Goal: Transaction & Acquisition: Purchase product/service

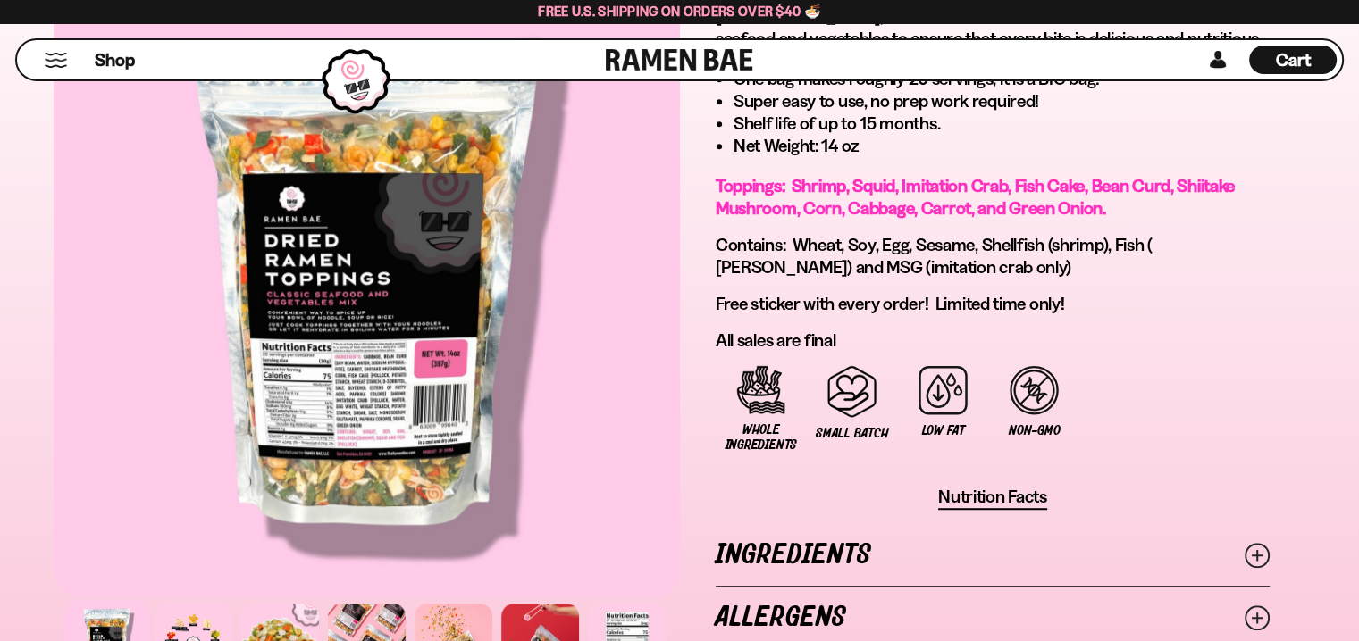
scroll to position [1340, 0]
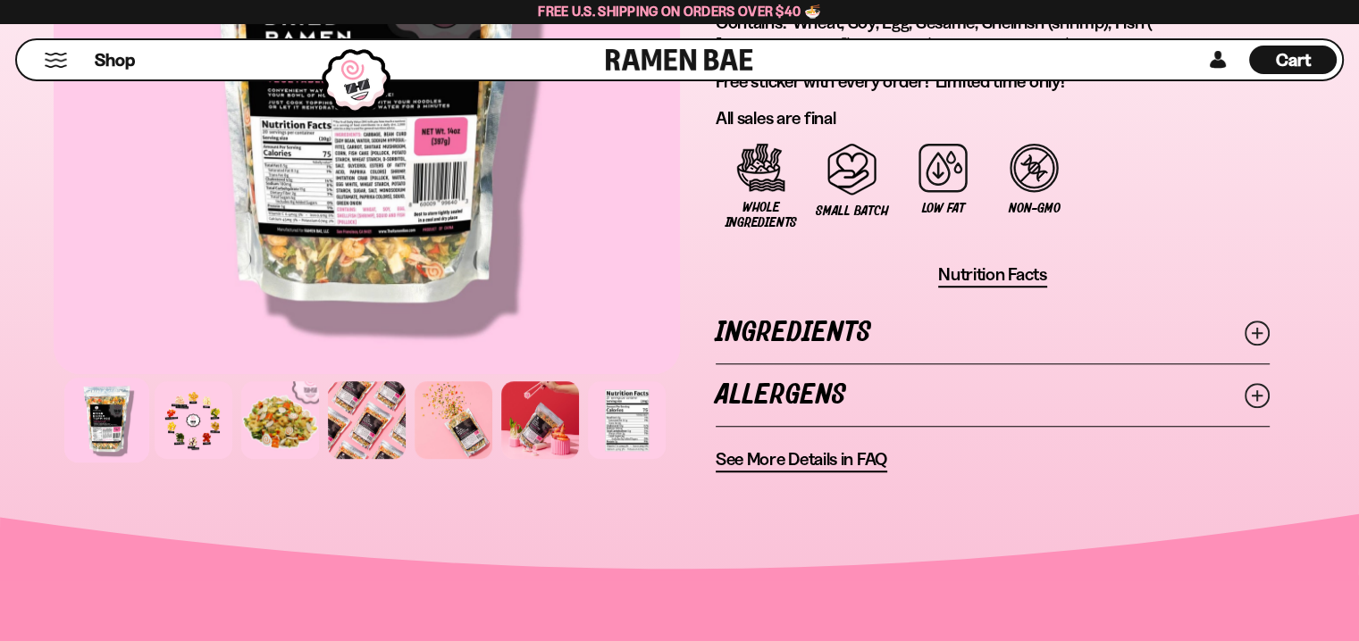
click at [1253, 328] on line at bounding box center [1256, 332] width 9 height 9
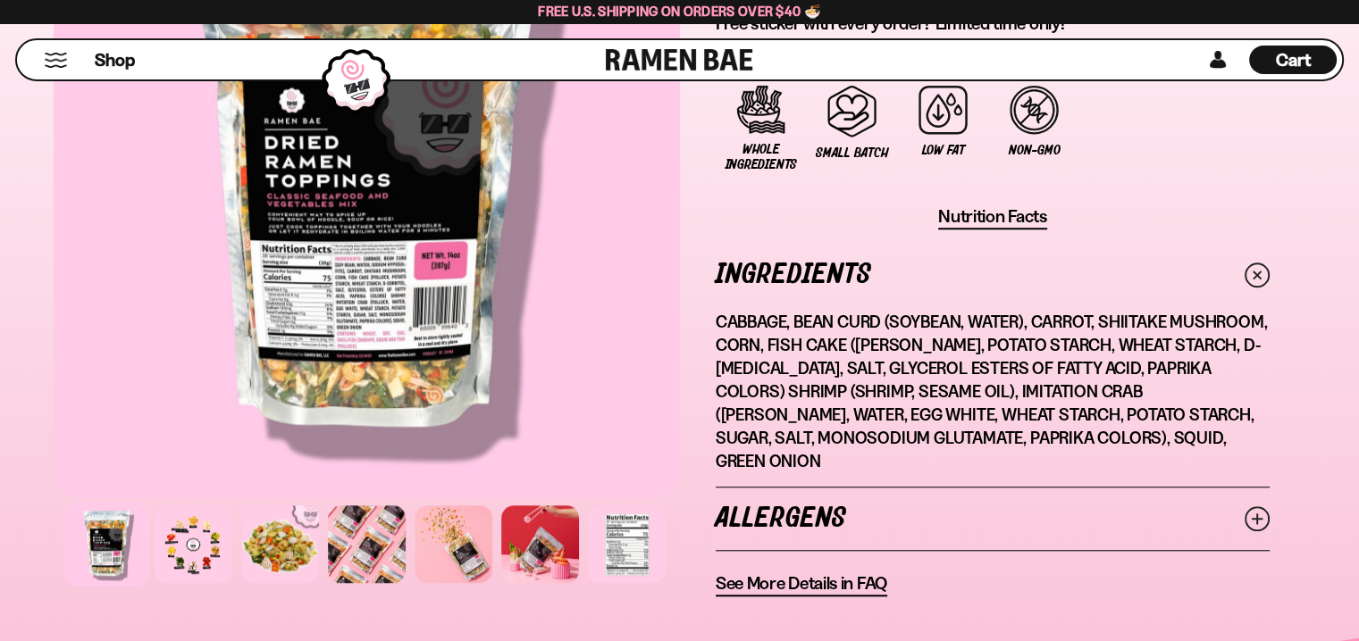
scroll to position [1429, 0]
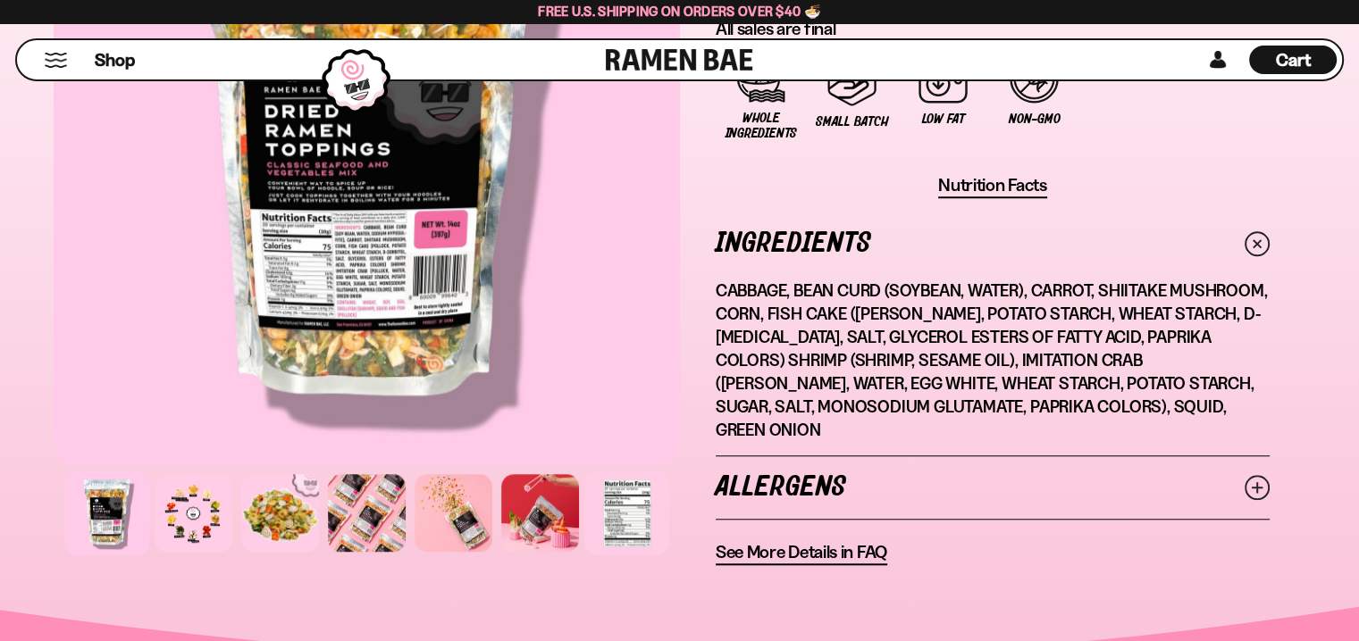
click at [634, 483] on div at bounding box center [626, 513] width 85 height 85
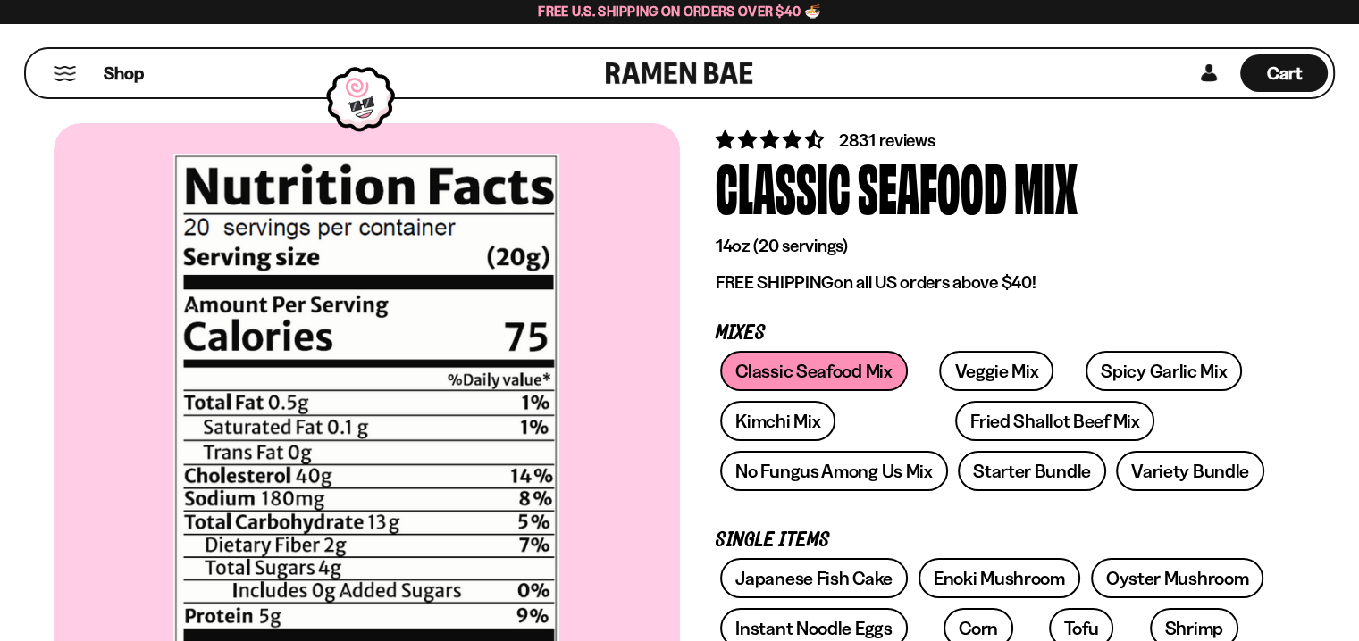
scroll to position [89, 0]
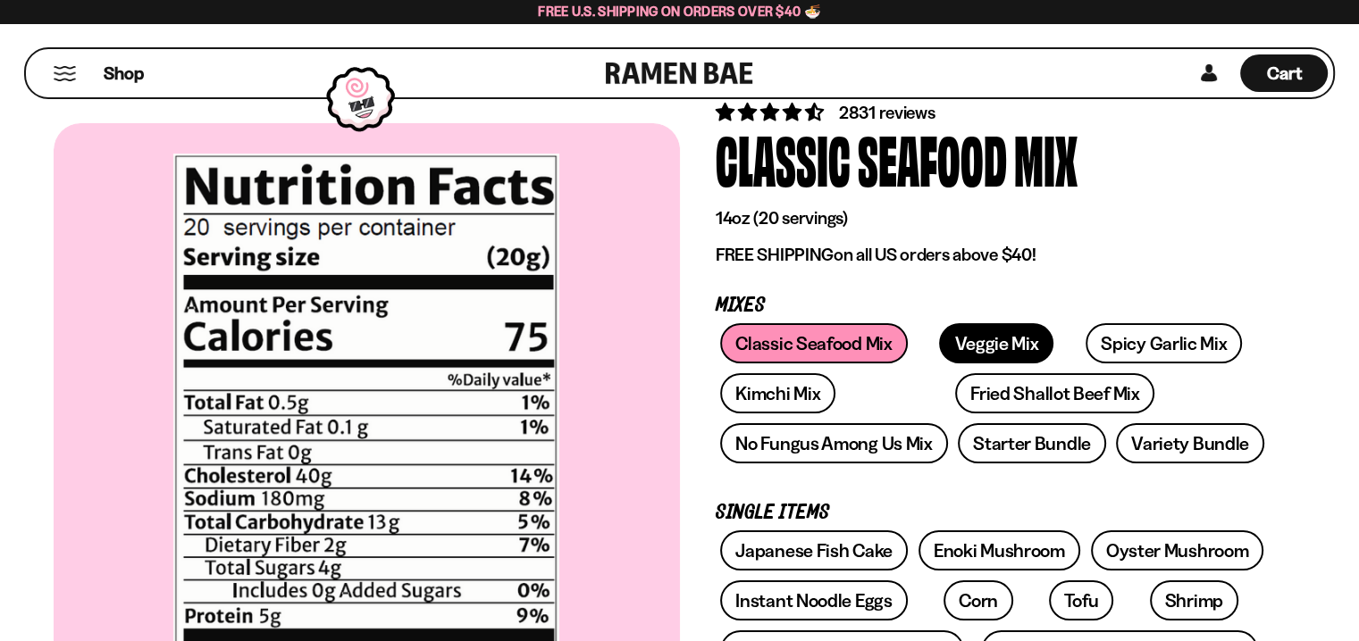
click at [972, 342] on link "Veggie Mix" at bounding box center [996, 343] width 114 height 40
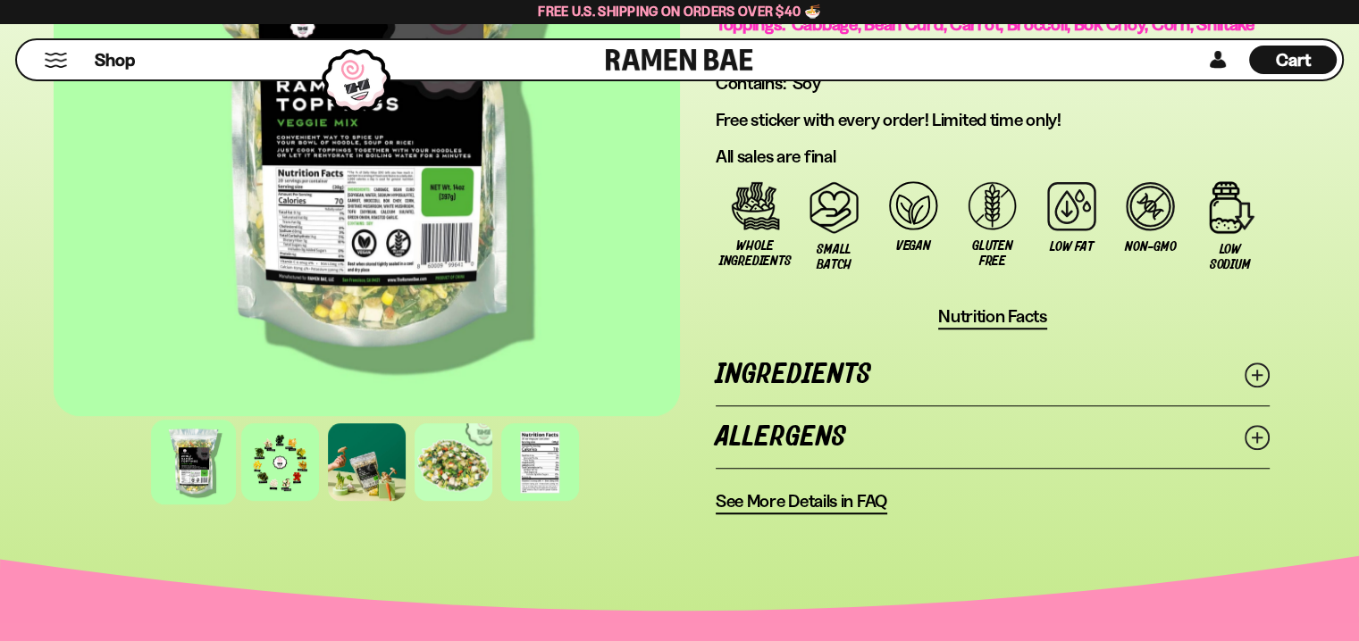
scroll to position [1340, 0]
click at [981, 309] on span "Nutrition Facts" at bounding box center [992, 316] width 109 height 22
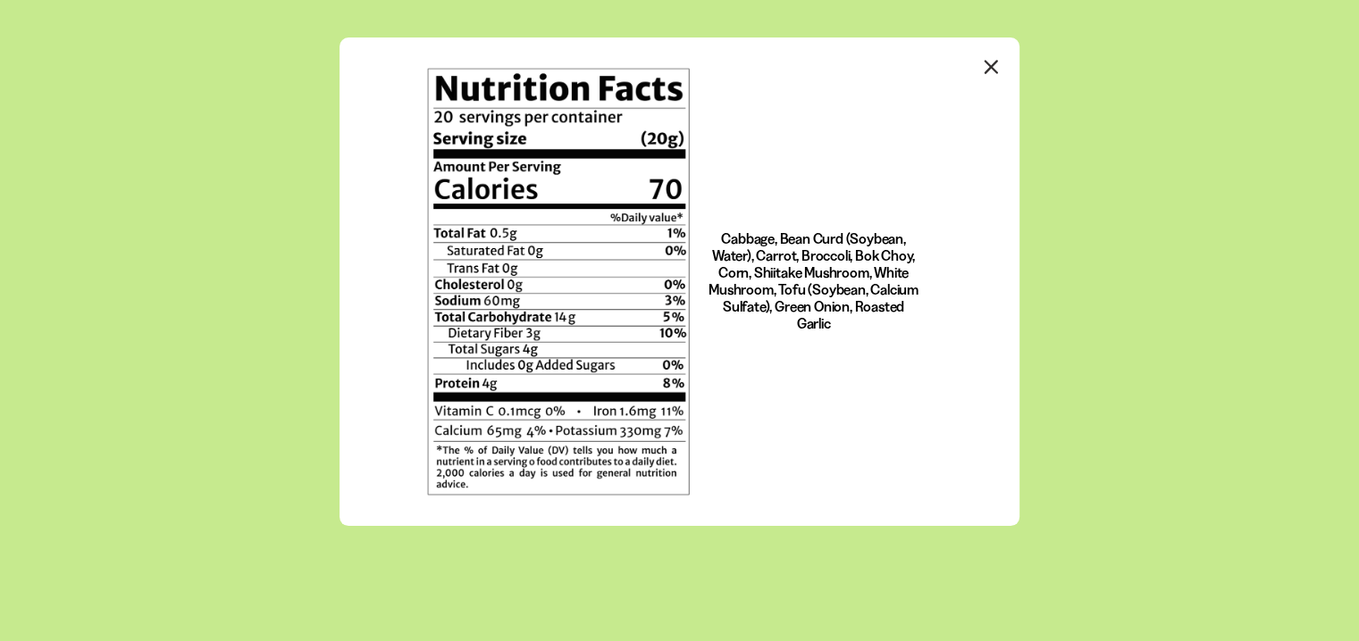
click at [990, 67] on icon "Close modal" at bounding box center [991, 67] width 12 height 12
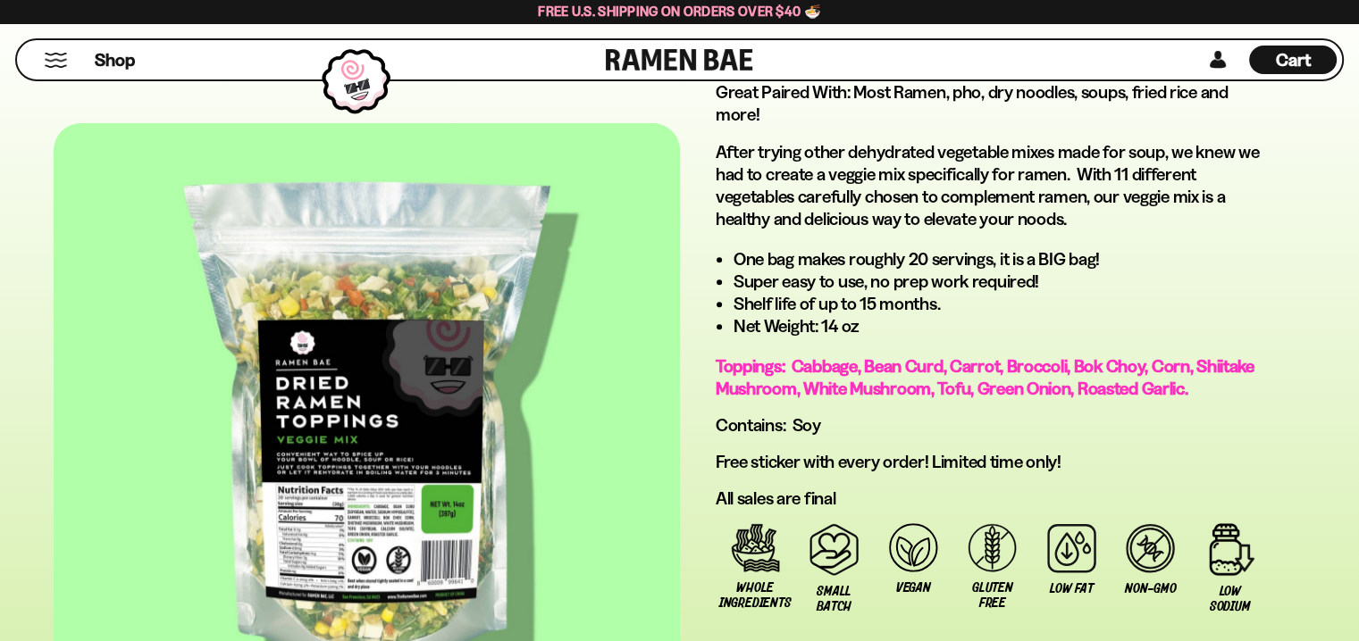
scroll to position [625, 0]
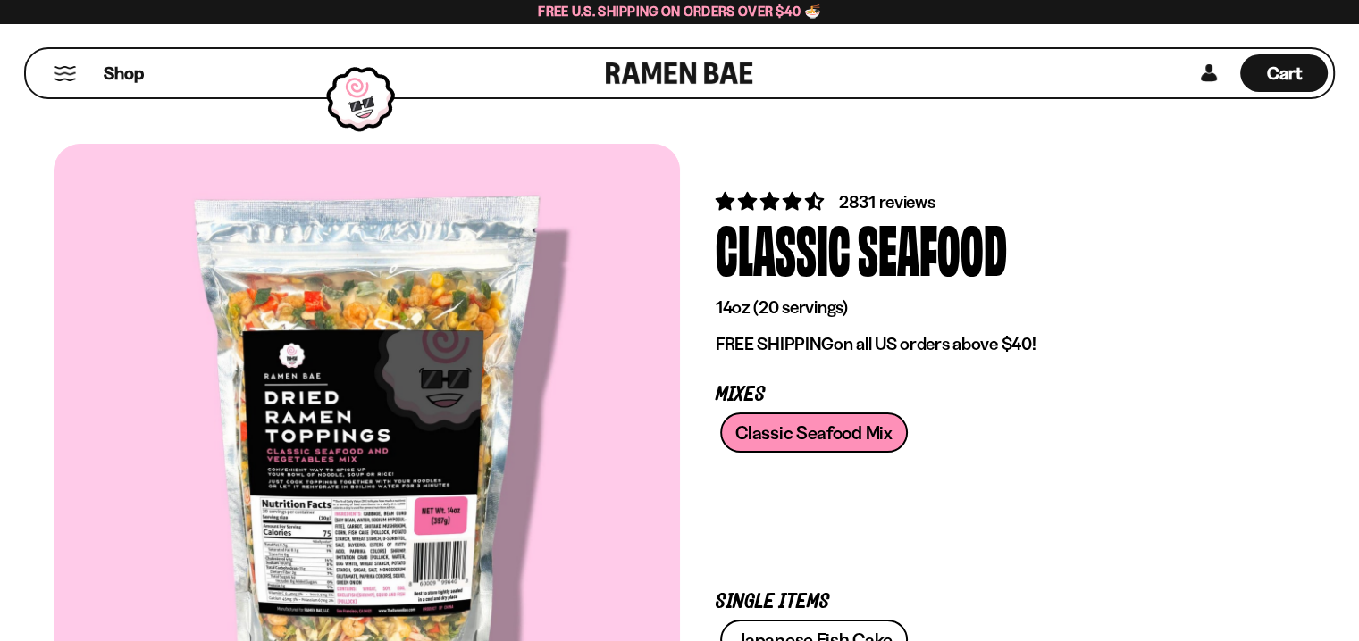
scroll to position [89, 0]
